Goal: Task Accomplishment & Management: Manage account settings

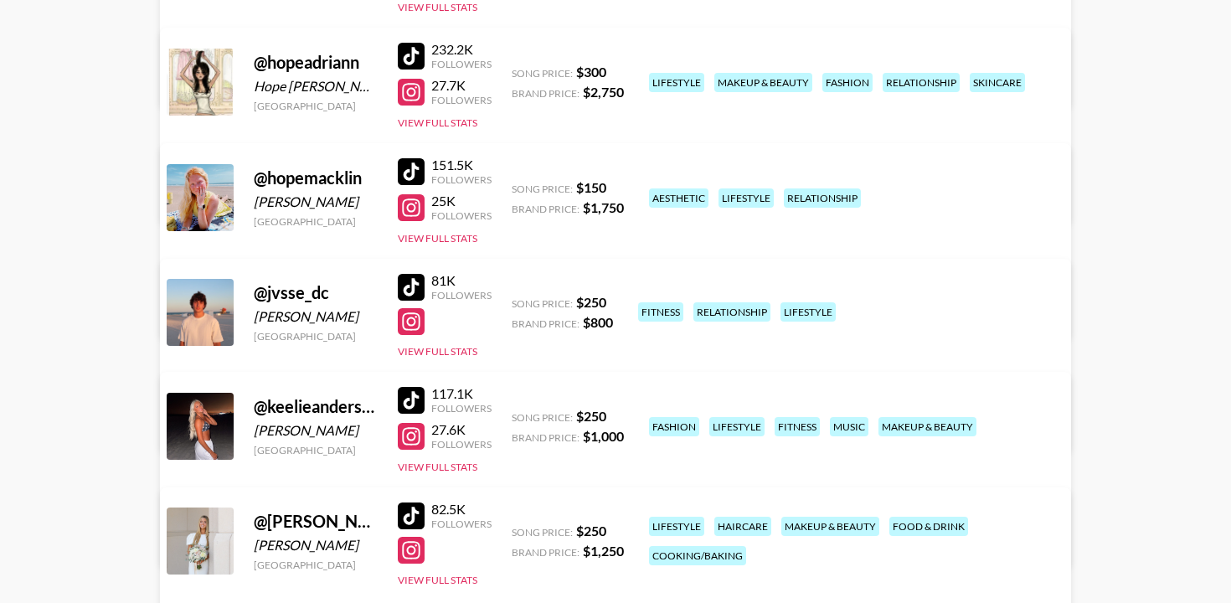
scroll to position [501, 0]
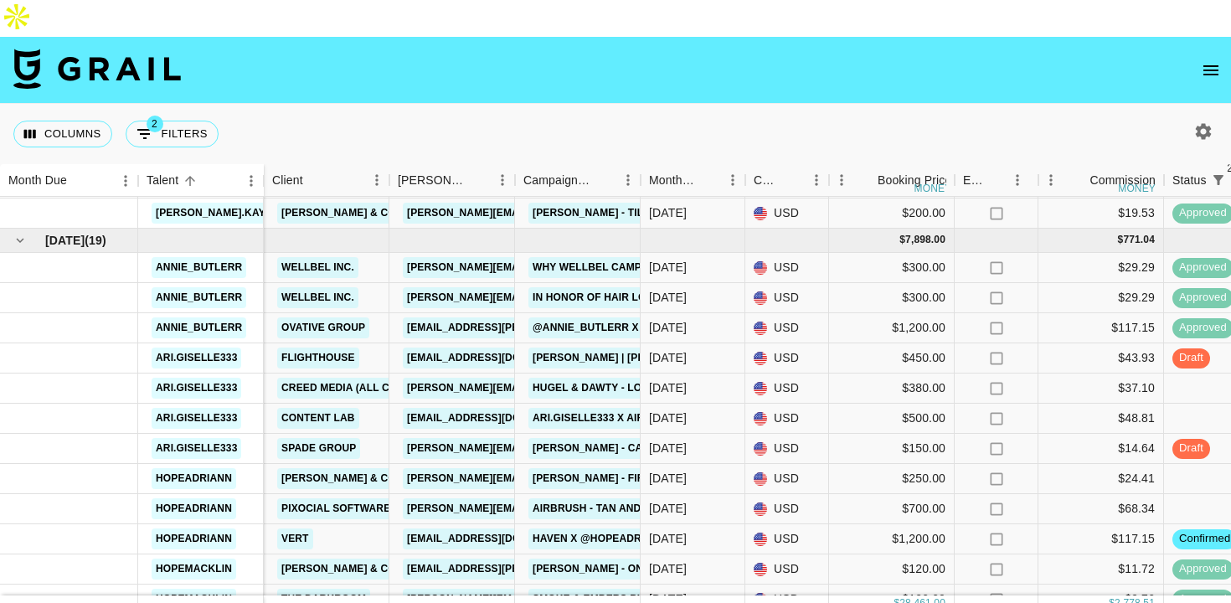
scroll to position [1010, 0]
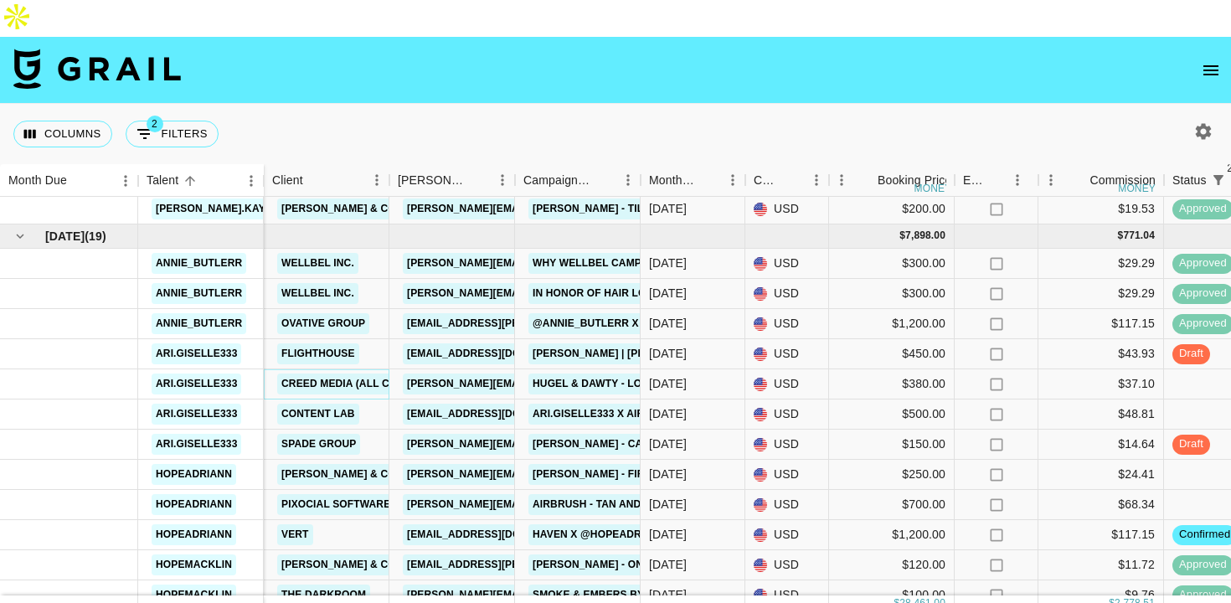
click at [379, 373] on link "Creed Media (All Campaigns)" at bounding box center [364, 383] width 174 height 21
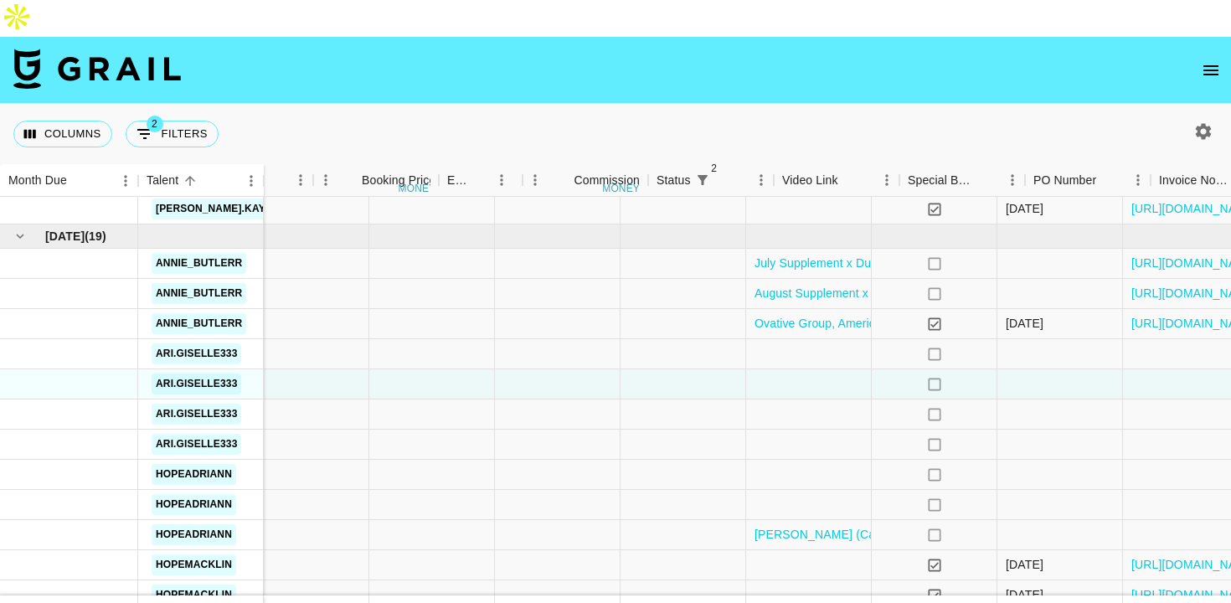
scroll to position [1010, 1256]
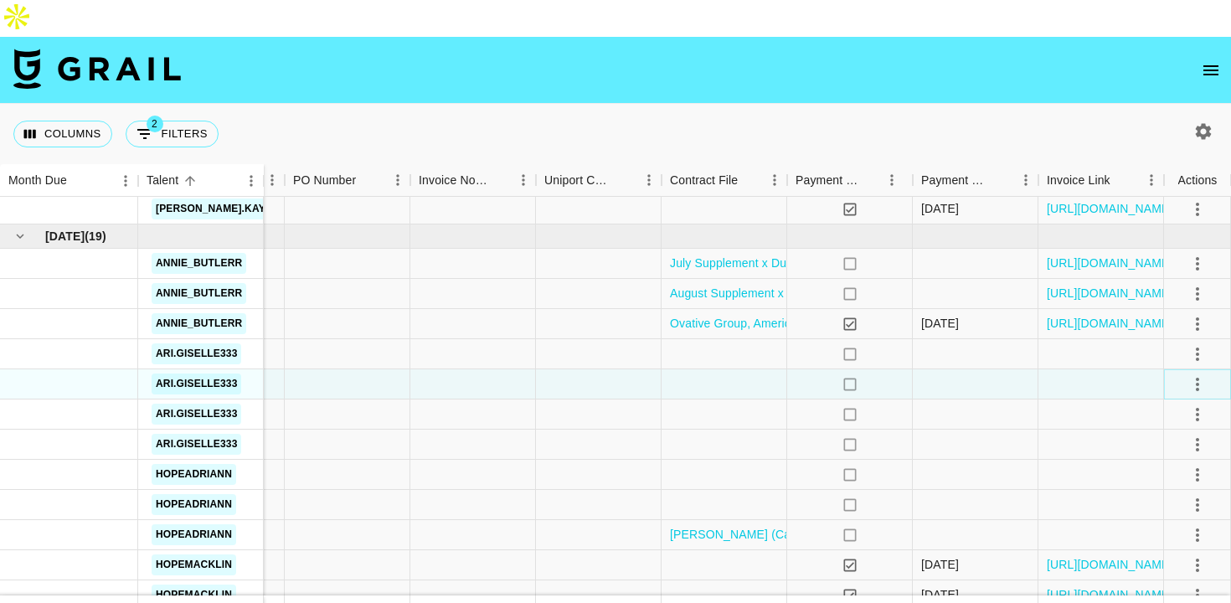
click at [1202, 374] on icon "select merge strategy" at bounding box center [1197, 384] width 20 height 20
click at [988, 369] on div at bounding box center [975, 384] width 126 height 30
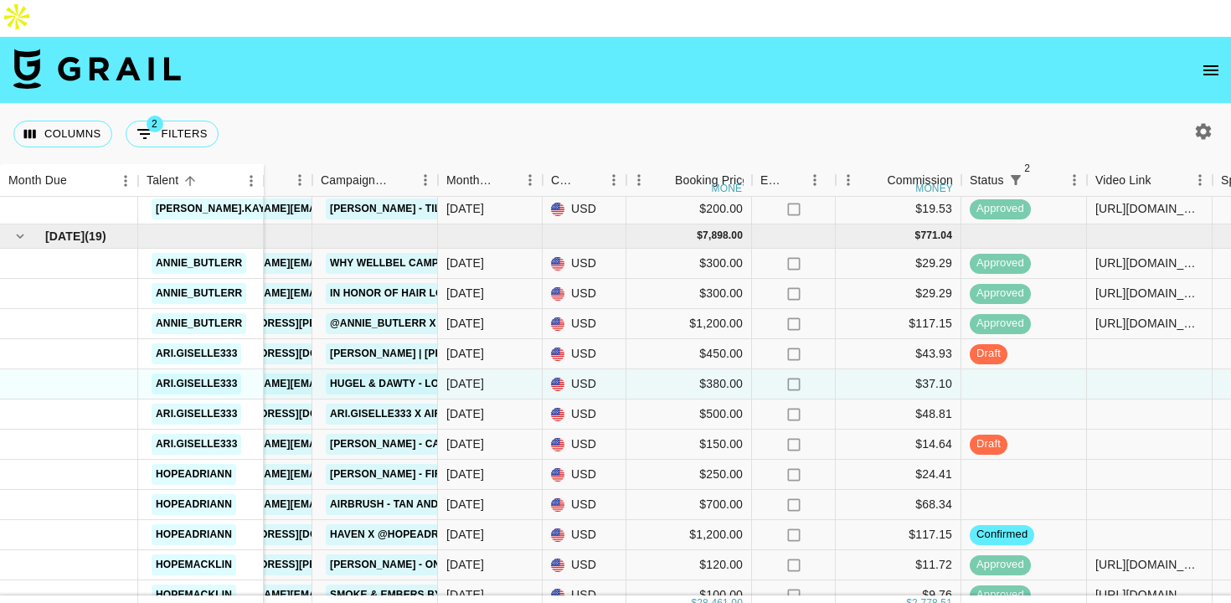
scroll to position [1010, 205]
click at [1140, 339] on div at bounding box center [1147, 354] width 126 height 30
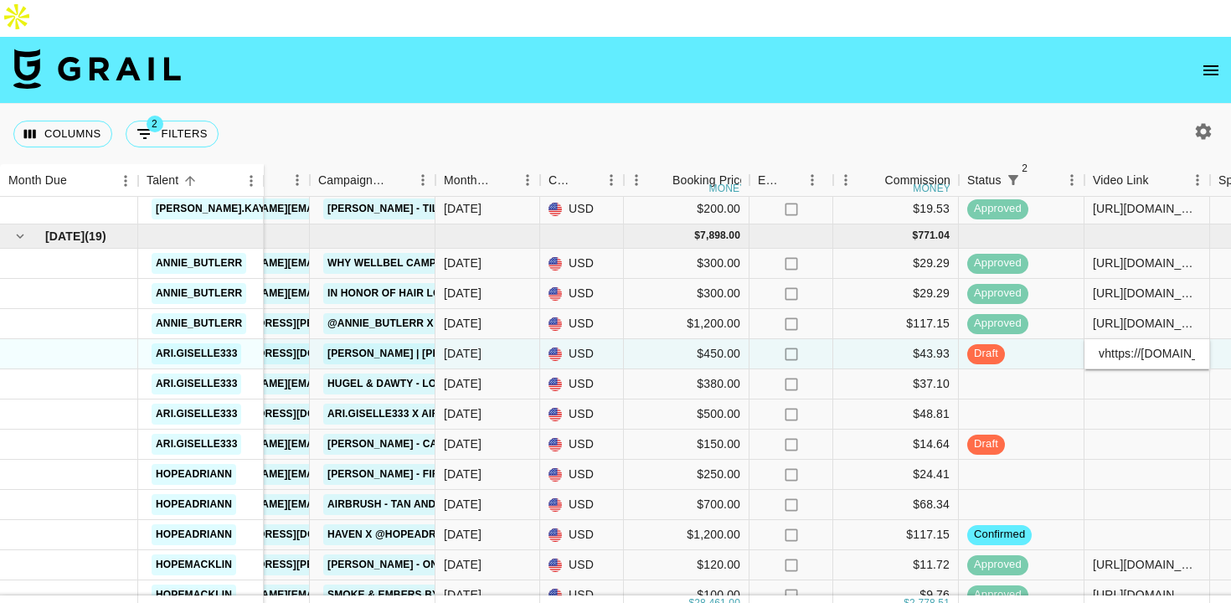
scroll to position [0, 103]
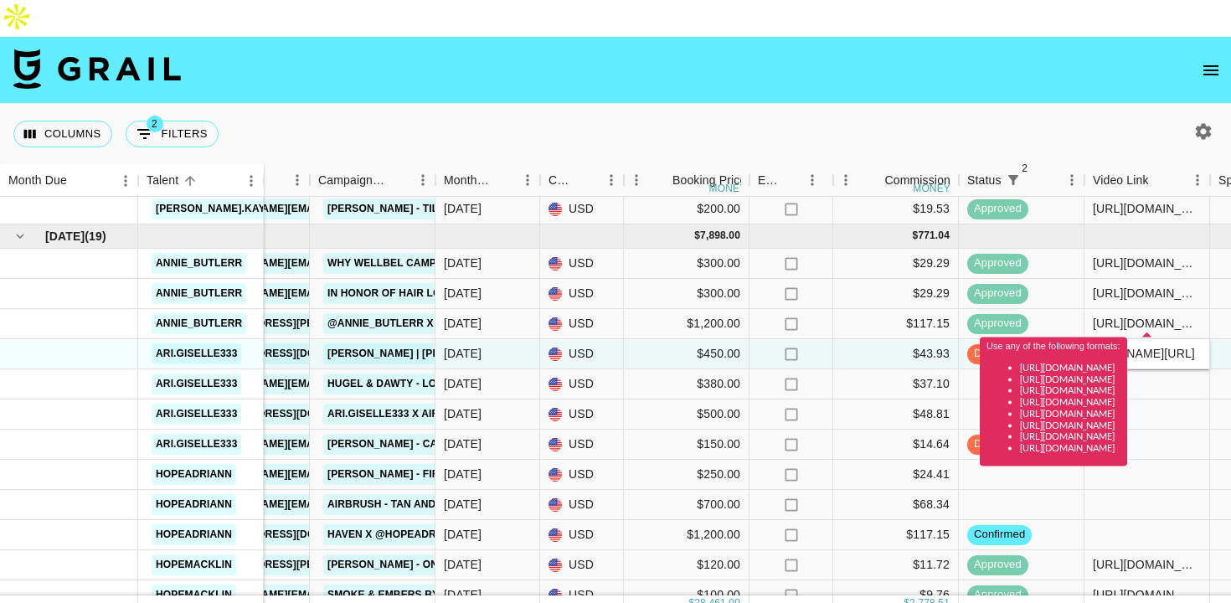
click at [1131, 347] on input "vhttps://www.tiktok.com/t/ZP8kKcq2g/" at bounding box center [1146, 353] width 123 height 13
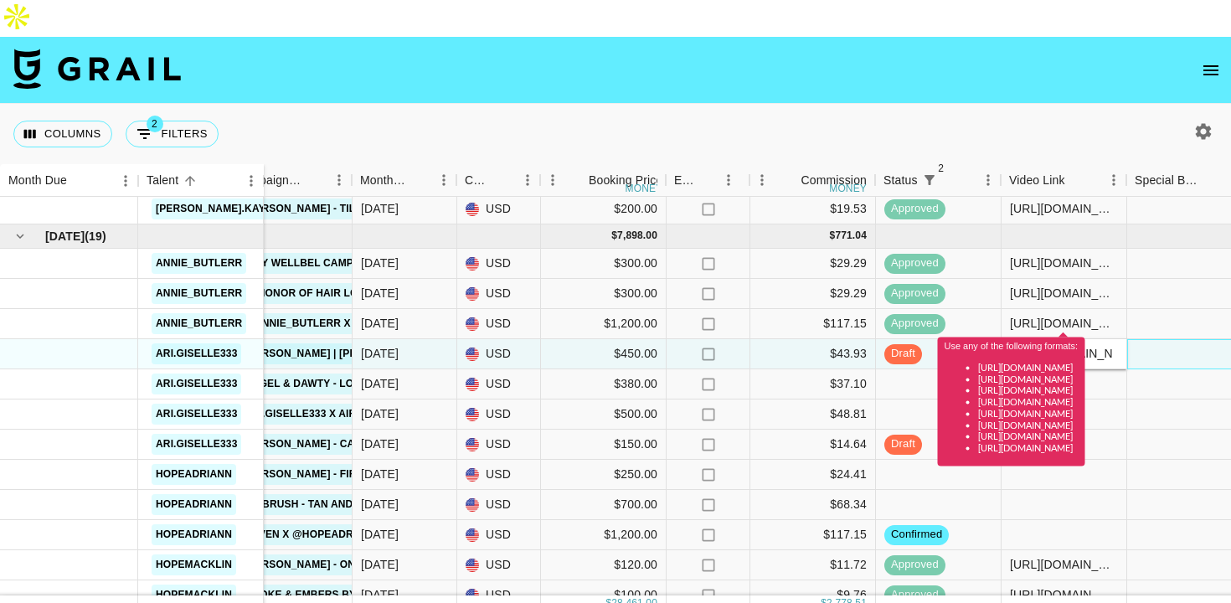
scroll to position [1010, 290]
click at [1087, 347] on input "https://www.tiktok.com/t/ZP8kKcq2g/" at bounding box center [1061, 353] width 123 height 13
click at [1057, 347] on input "https://www.tiktok.com/t/ZP8kKcq2g/" at bounding box center [1061, 353] width 123 height 13
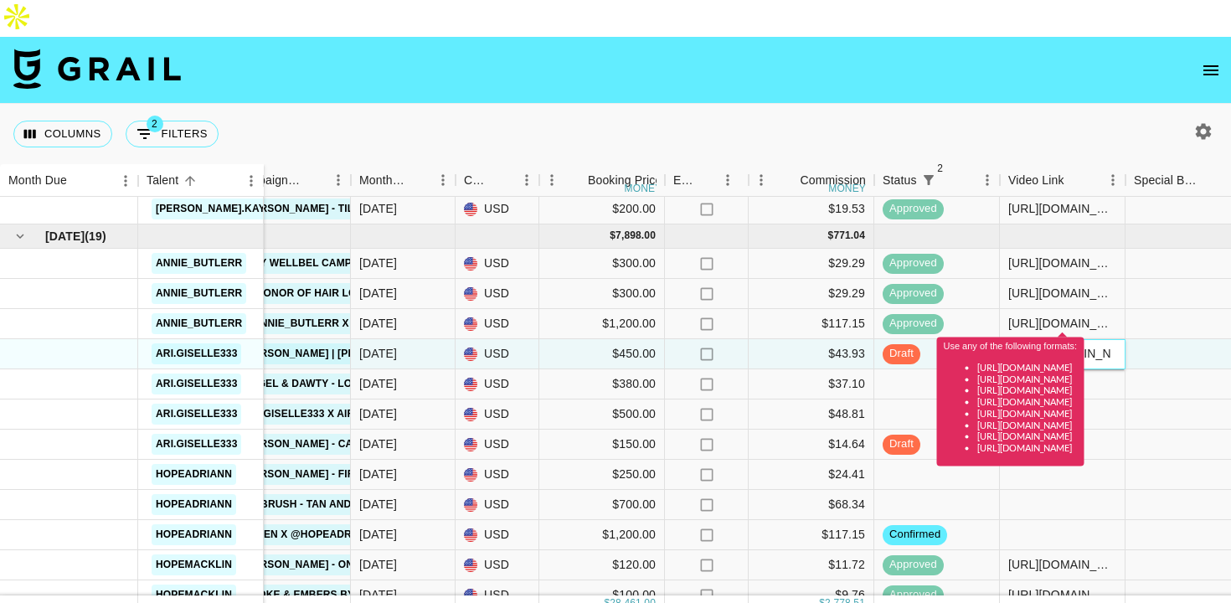
paste input "@ari.giselle333/video/7538112233159527711?is_from_webapp=1&sender_device=pc&web…"
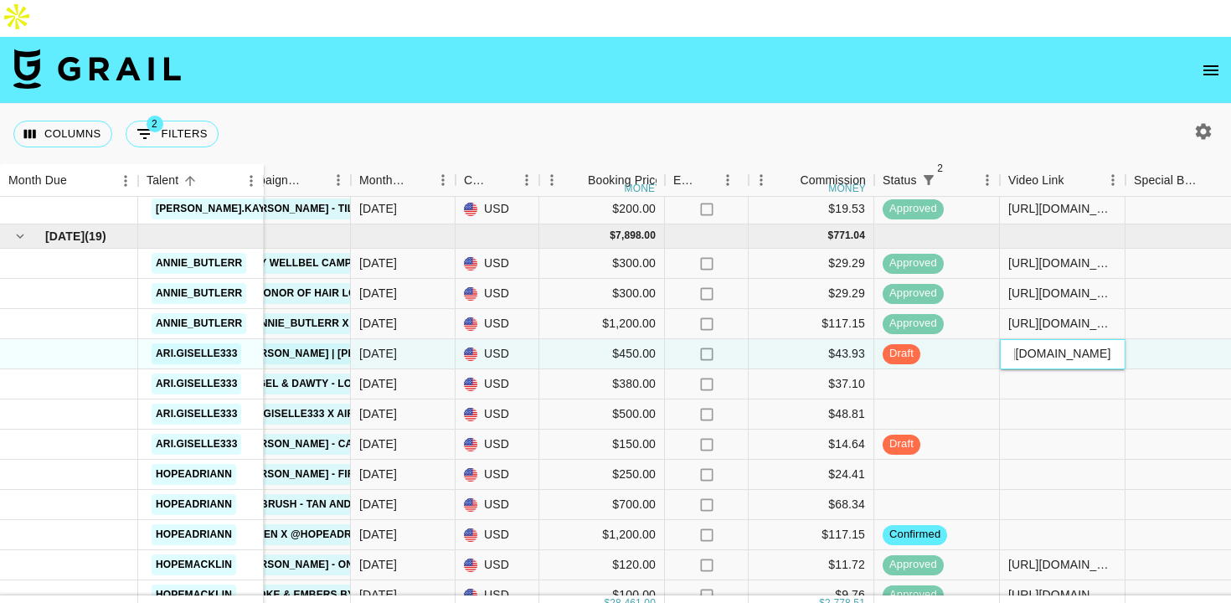
type input "https://www.tiktok.com/@ari.giselle333/video/7538112233159527711?is_from_webapp…"
click at [1164, 339] on div at bounding box center [1188, 354] width 126 height 30
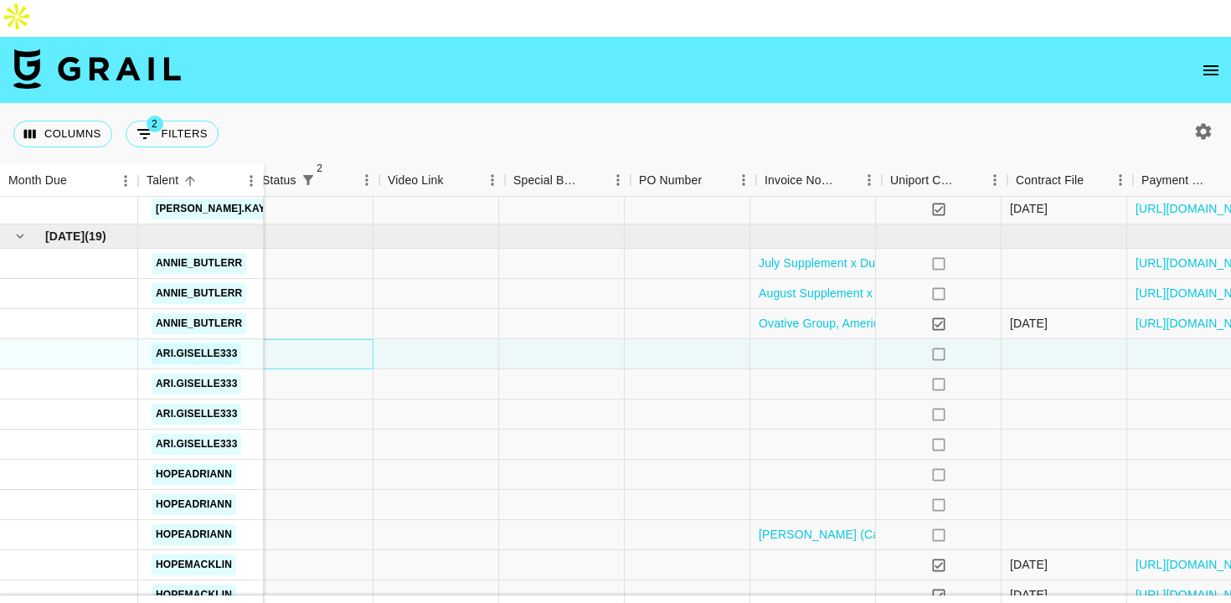
scroll to position [1010, 1256]
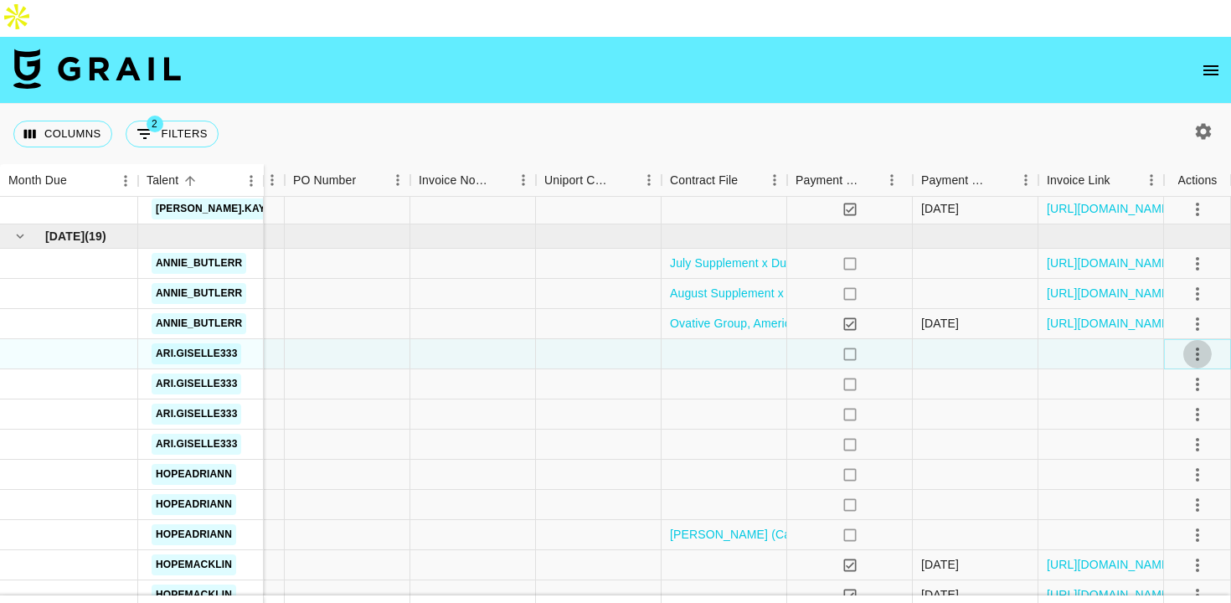
click at [1195, 344] on icon "select merge strategy" at bounding box center [1197, 354] width 20 height 20
click at [1171, 473] on div "Approve" at bounding box center [1160, 474] width 51 height 20
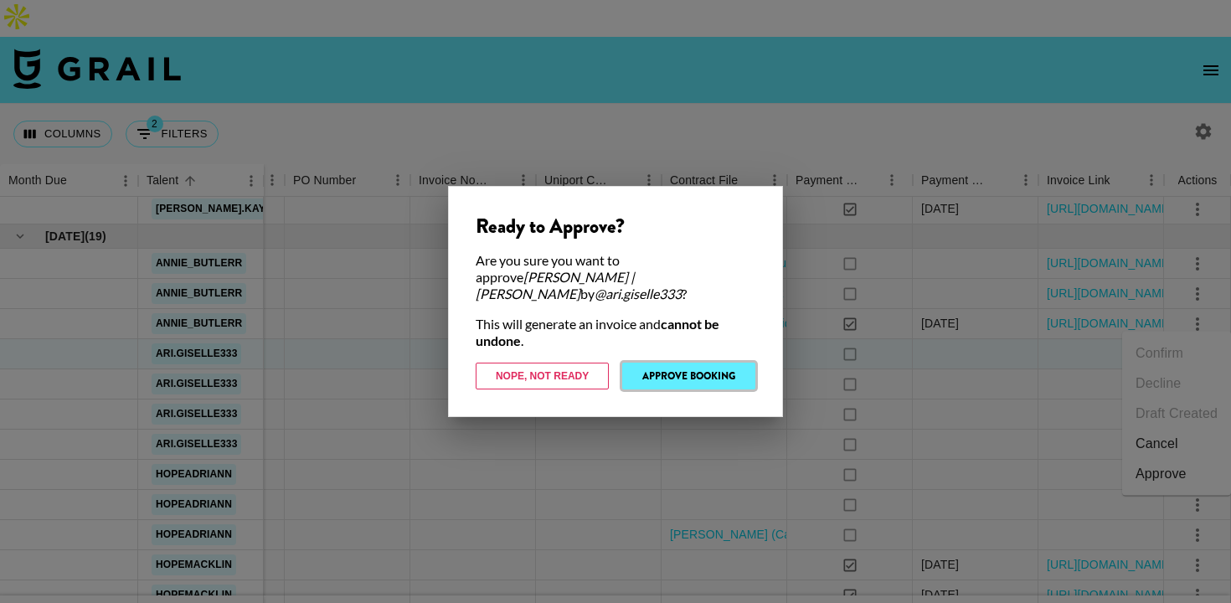
click at [713, 368] on button "Approve Booking" at bounding box center [688, 375] width 133 height 27
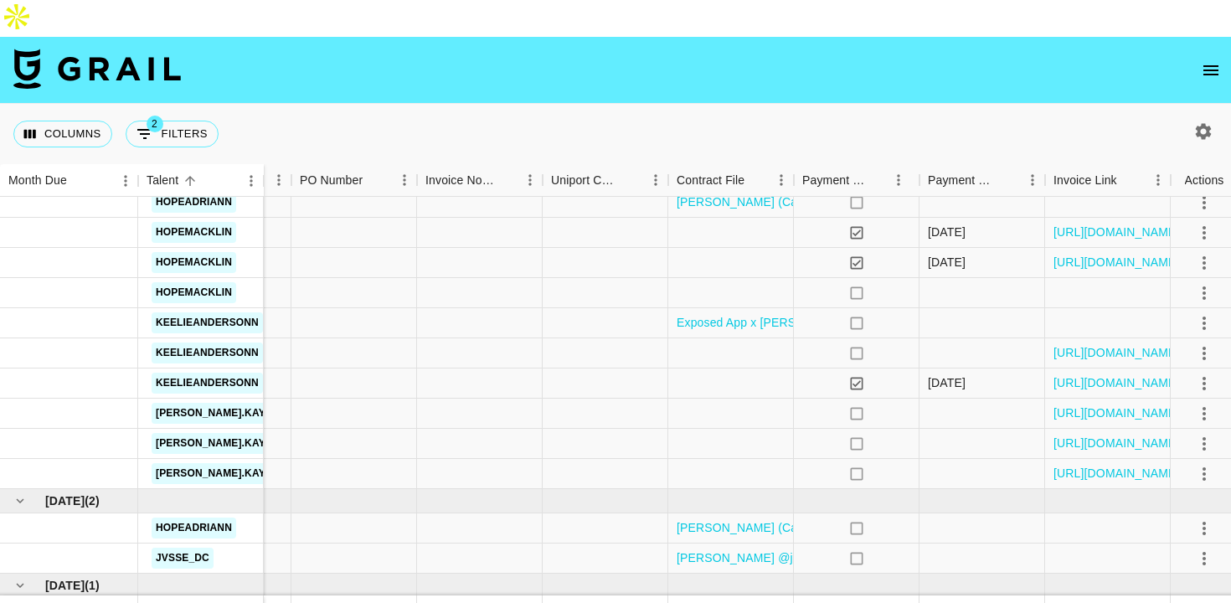
scroll to position [1344, 1249]
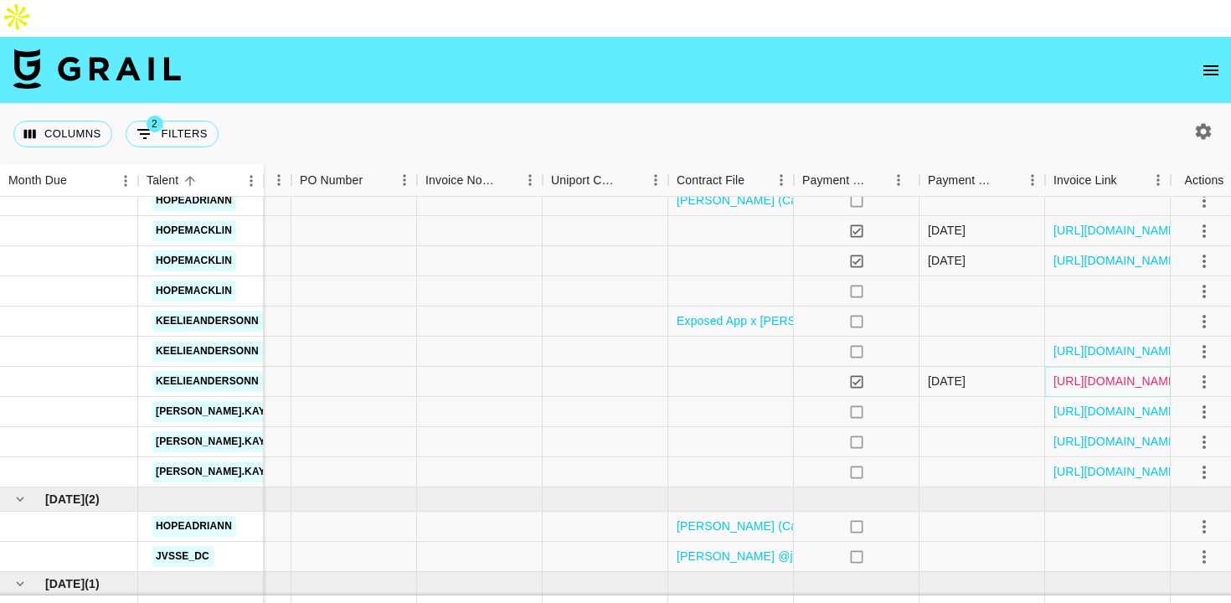
click at [1072, 373] on link "https://in.xero.com/0DcEVpwLDA1fcU7eIaNHAM6cdqz2Y9avQD3P6Ss7" at bounding box center [1116, 381] width 126 height 17
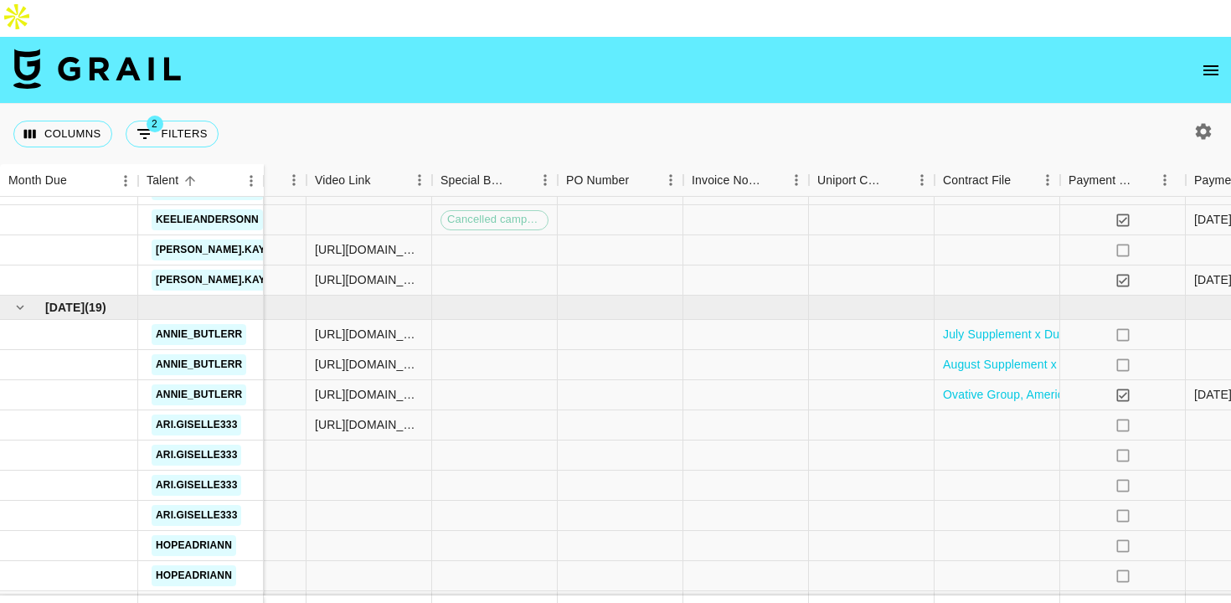
scroll to position [990, 983]
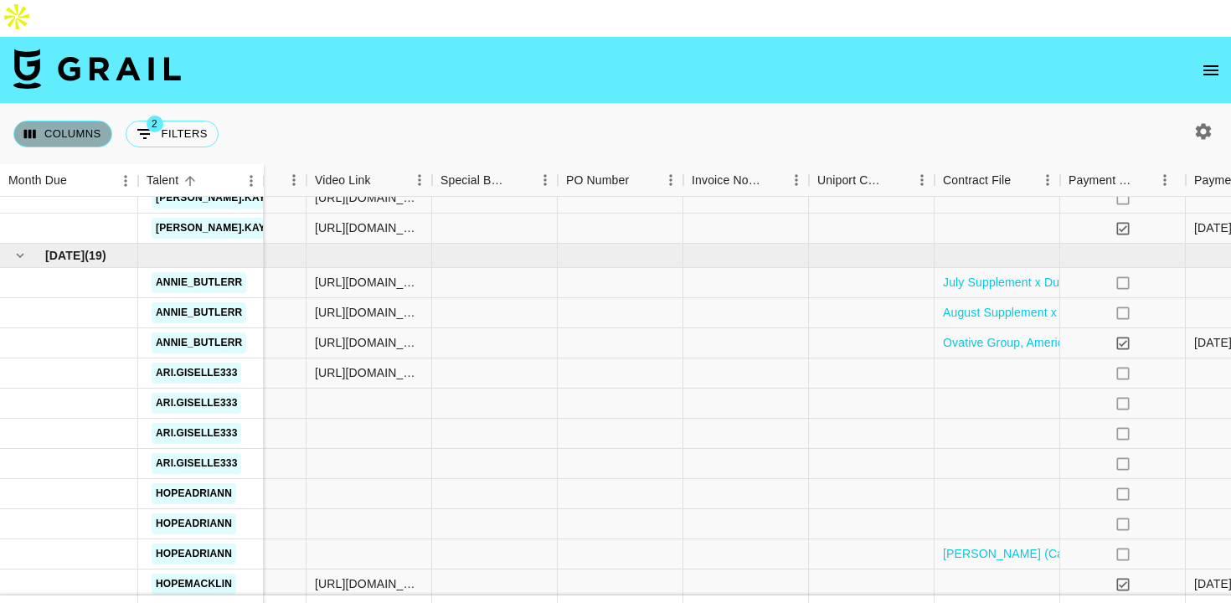
click at [52, 121] on button "Columns" at bounding box center [62, 134] width 99 height 27
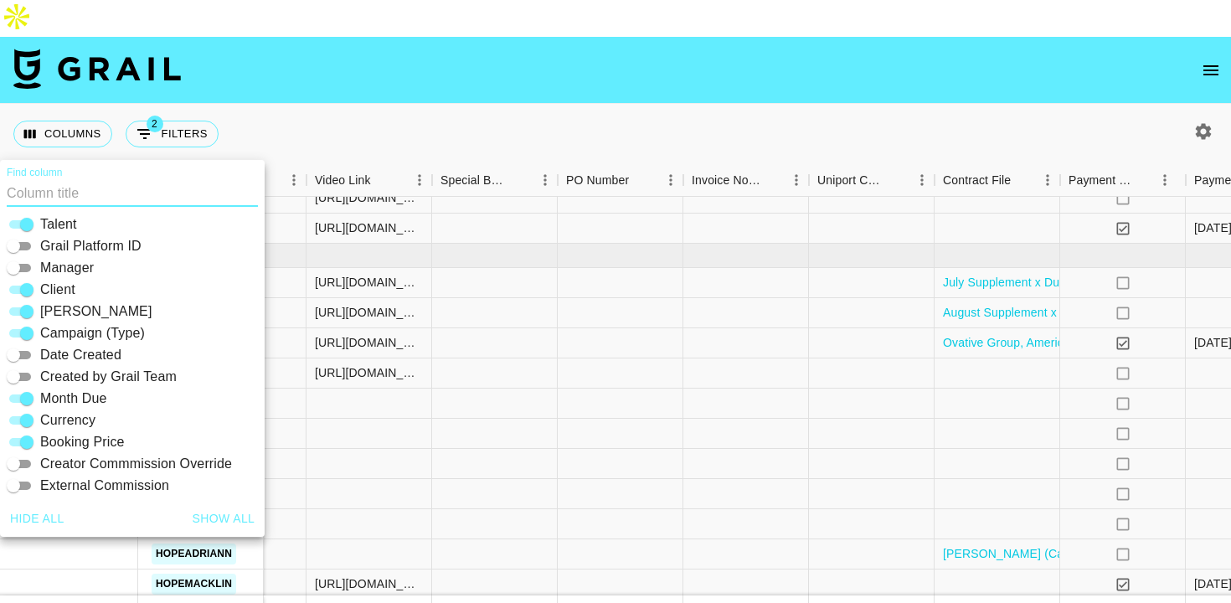
scroll to position [358, 0]
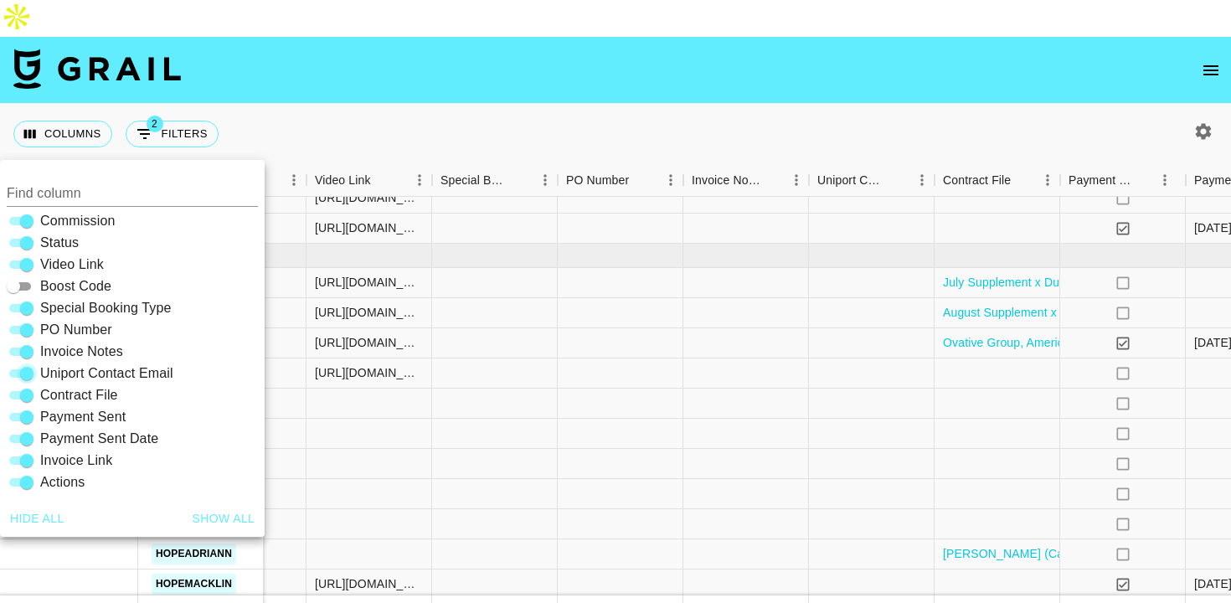
click at [25, 374] on input "Uniport Contact Email" at bounding box center [27, 373] width 60 height 20
checkbox input "false"
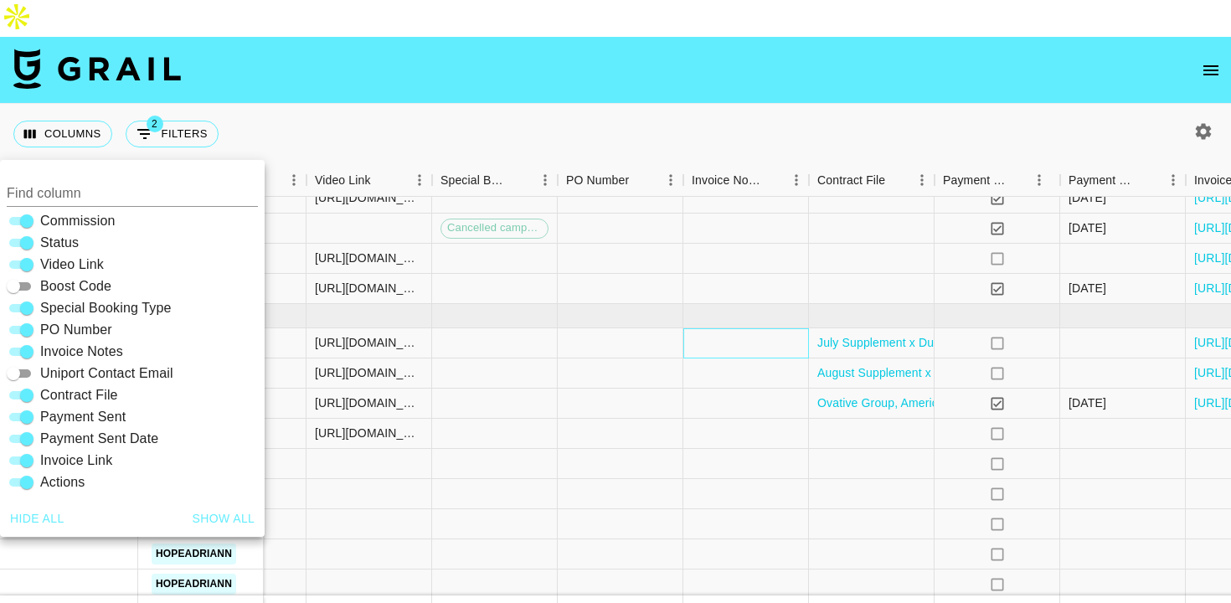
click at [713, 328] on div at bounding box center [746, 343] width 126 height 30
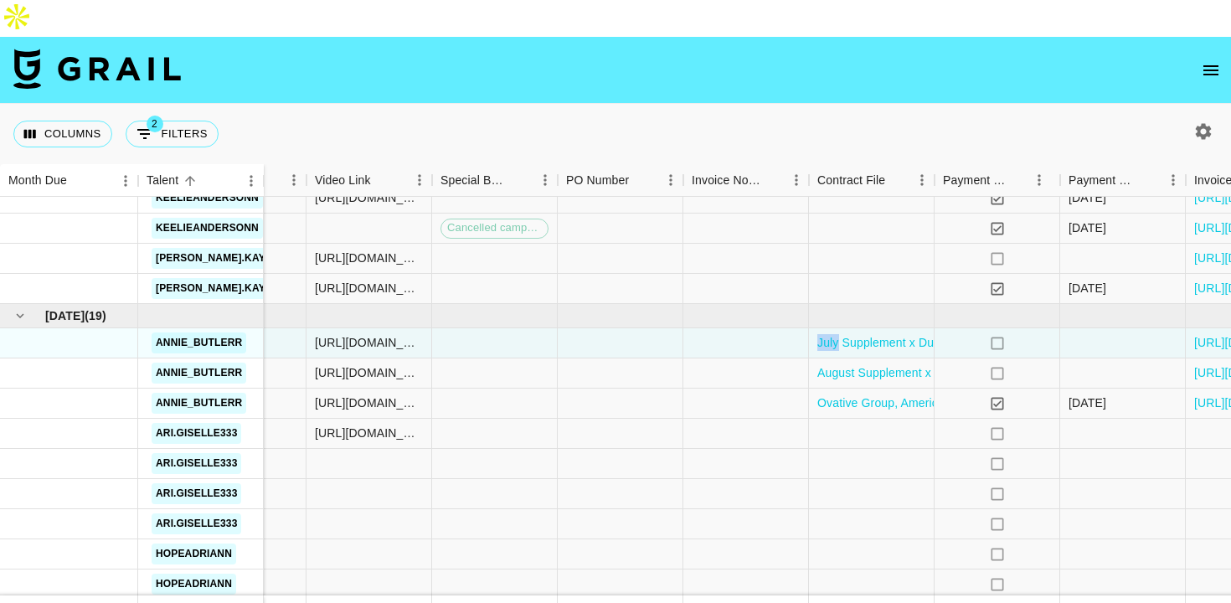
click at [713, 328] on div at bounding box center [746, 343] width 126 height 30
click at [722, 328] on div at bounding box center [746, 343] width 126 height 30
click at [722, 358] on div at bounding box center [746, 373] width 126 height 30
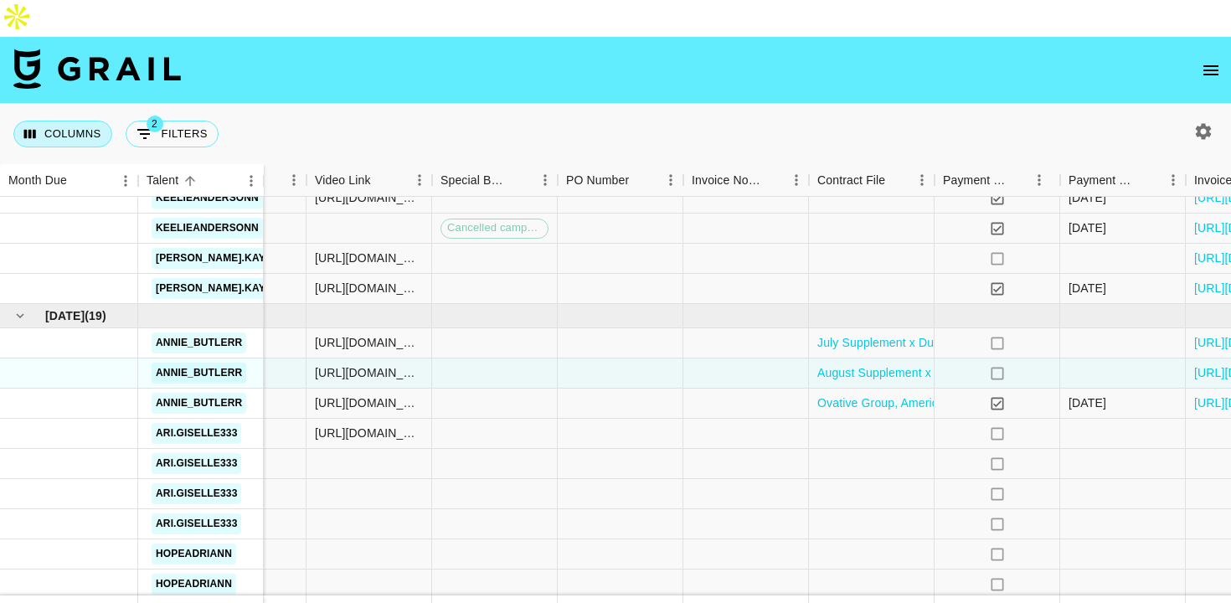
click at [85, 121] on button "Columns" at bounding box center [62, 134] width 99 height 27
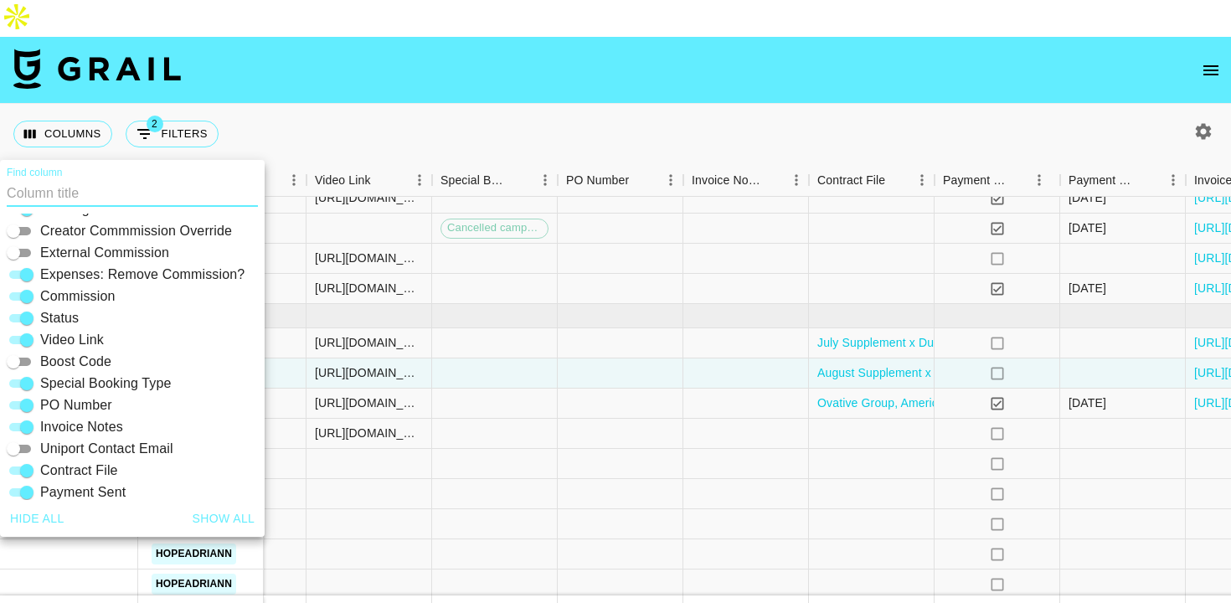
scroll to position [289, 0]
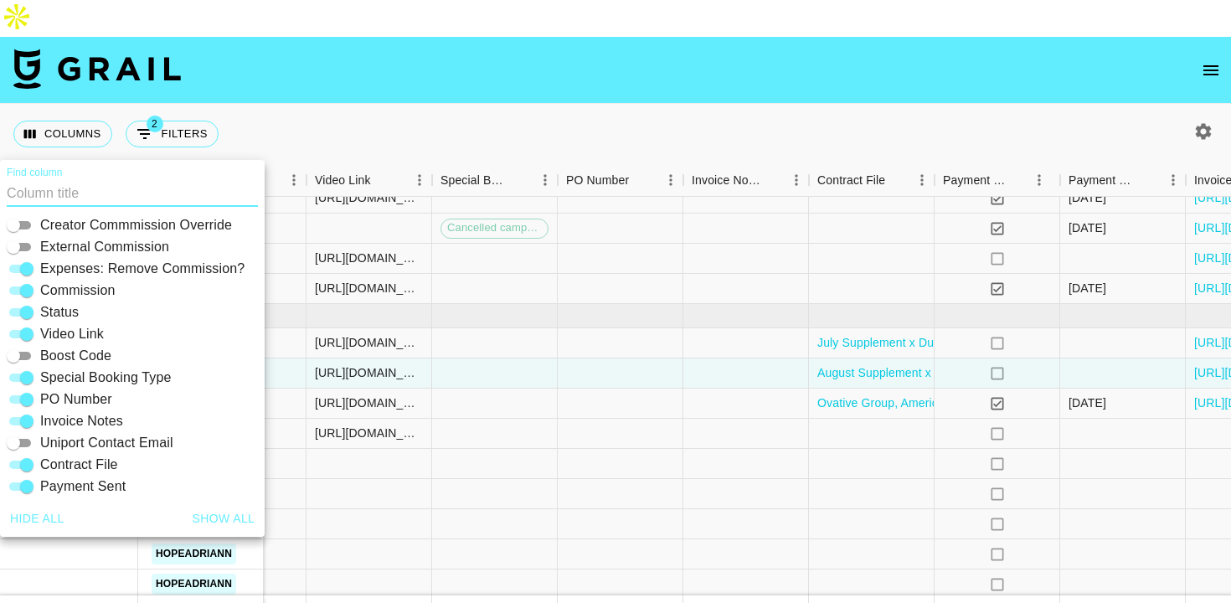
click at [27, 423] on input "Invoice Notes" at bounding box center [27, 421] width 60 height 20
checkbox input "false"
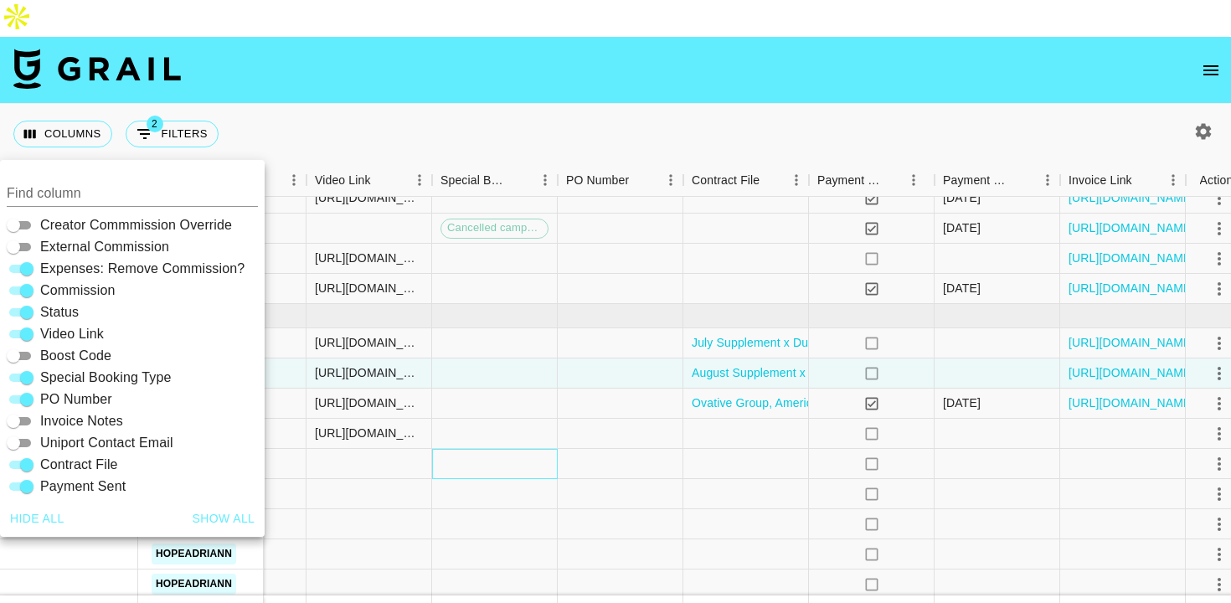
click at [529, 449] on div at bounding box center [495, 464] width 126 height 30
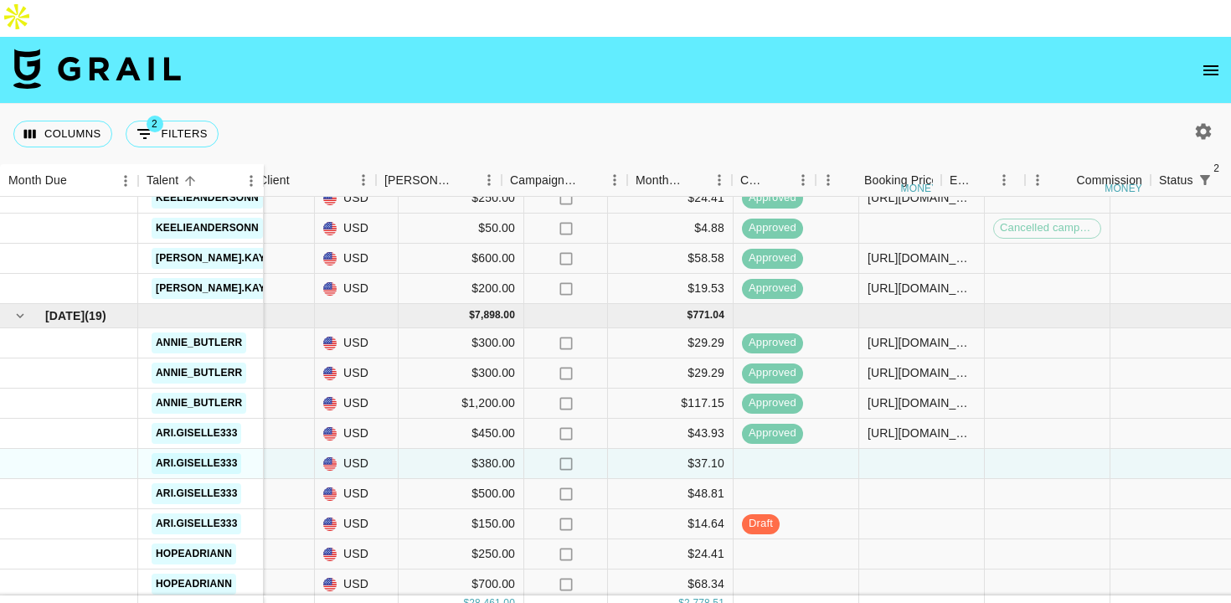
scroll to position [930, 0]
